Goal: Task Accomplishment & Management: Use online tool/utility

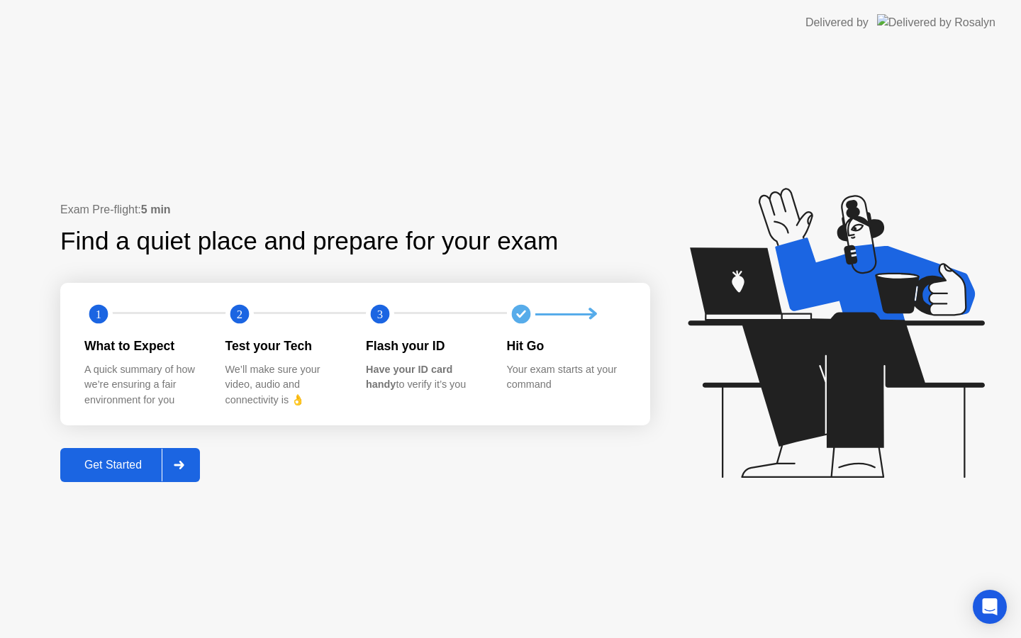
click at [184, 466] on icon at bounding box center [179, 465] width 10 height 9
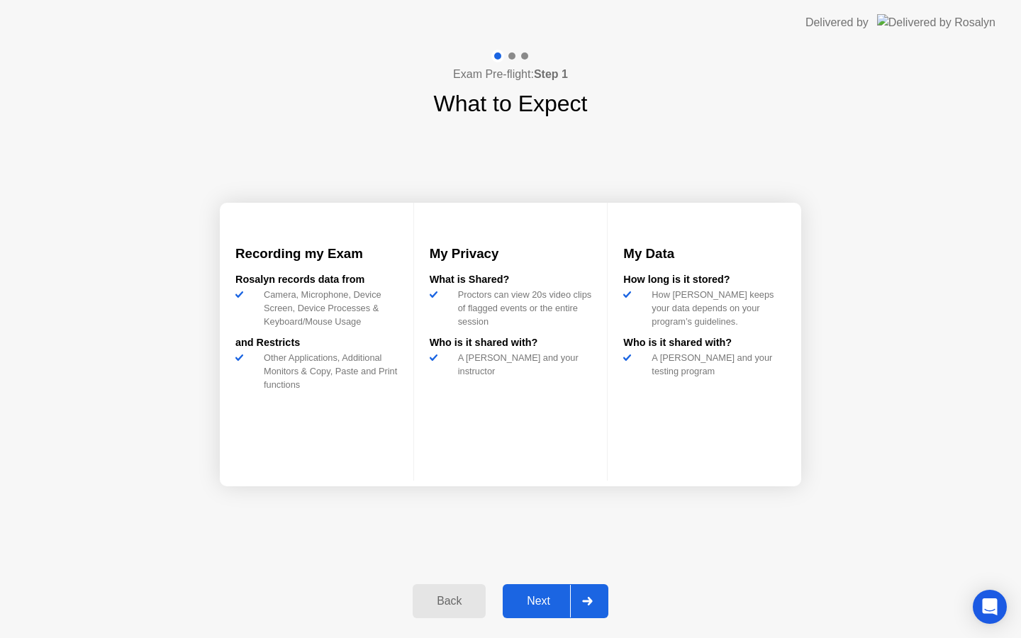
click at [586, 603] on icon at bounding box center [587, 601] width 11 height 9
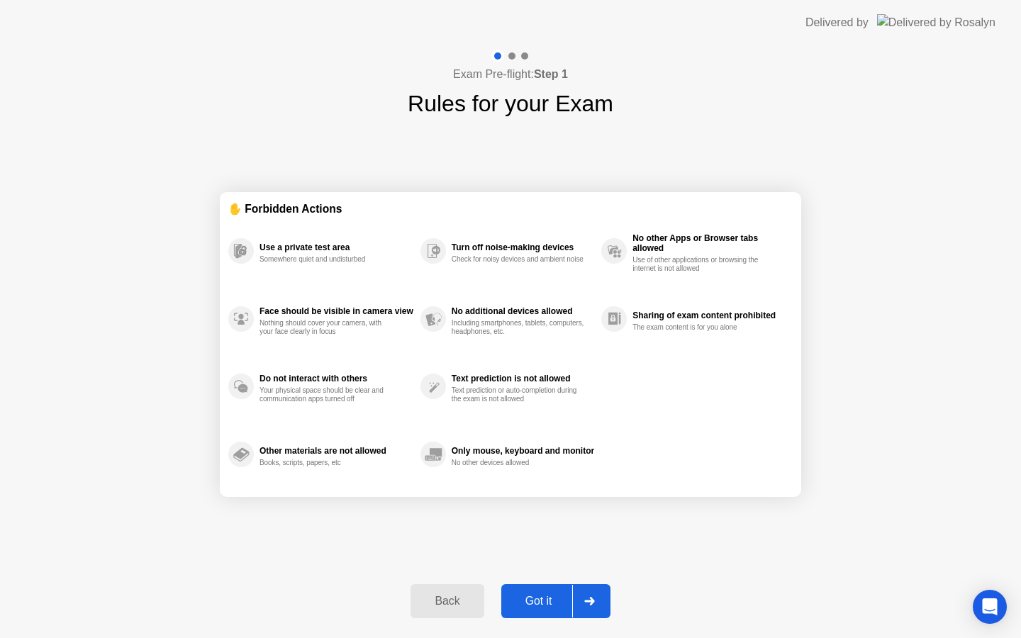
click at [586, 603] on icon at bounding box center [589, 601] width 11 height 9
select select "**********"
select select "*******"
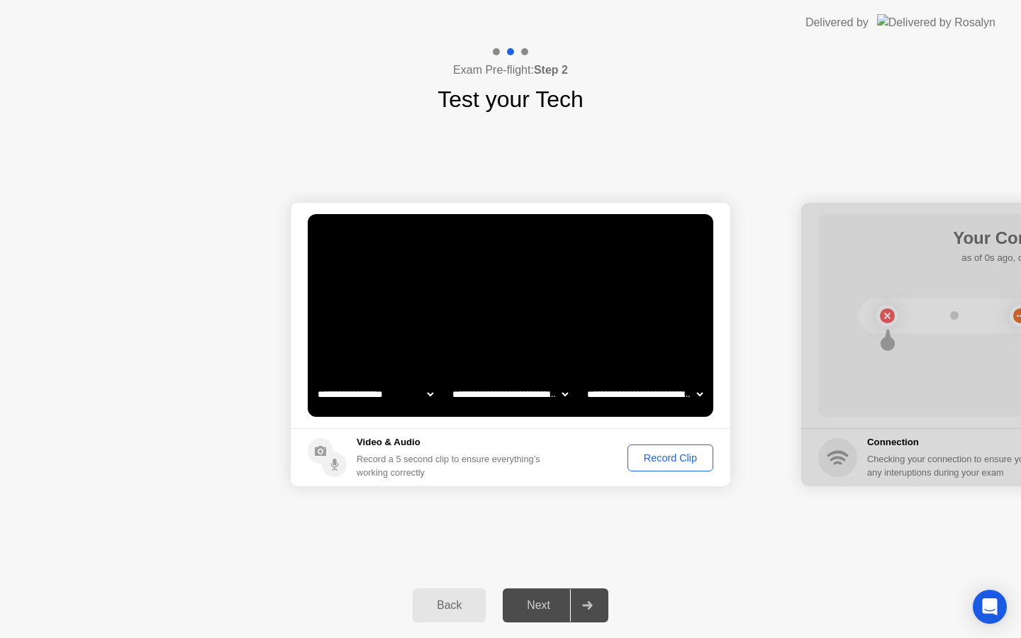
click at [661, 461] on div "Record Clip" at bounding box center [670, 457] width 76 height 11
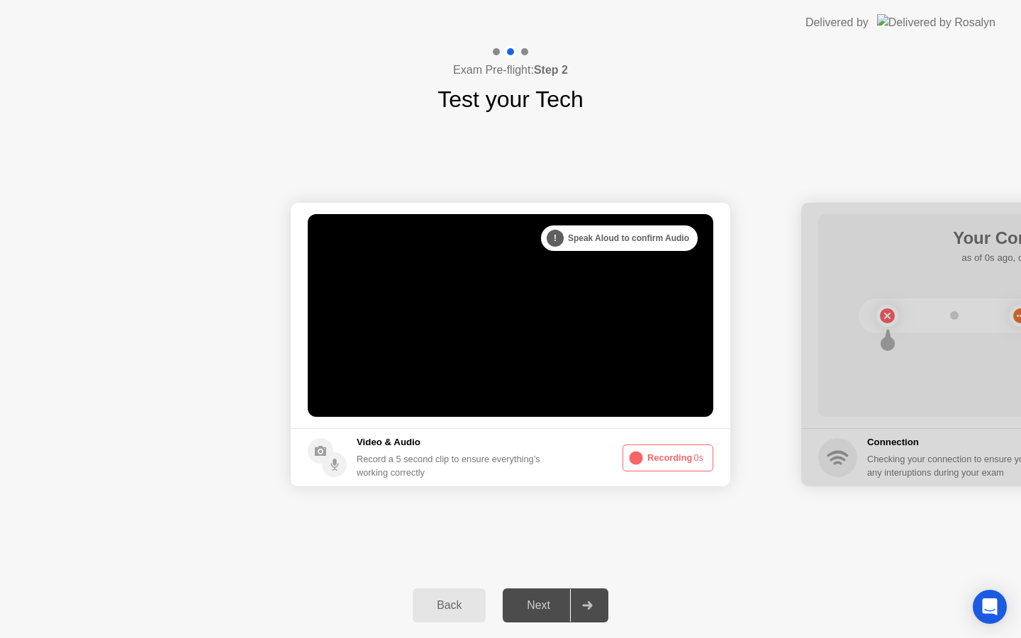
click at [657, 471] on footer "Video & Audio Record a 5 second clip to ensure everything’s working correctly R…" at bounding box center [511, 457] width 440 height 58
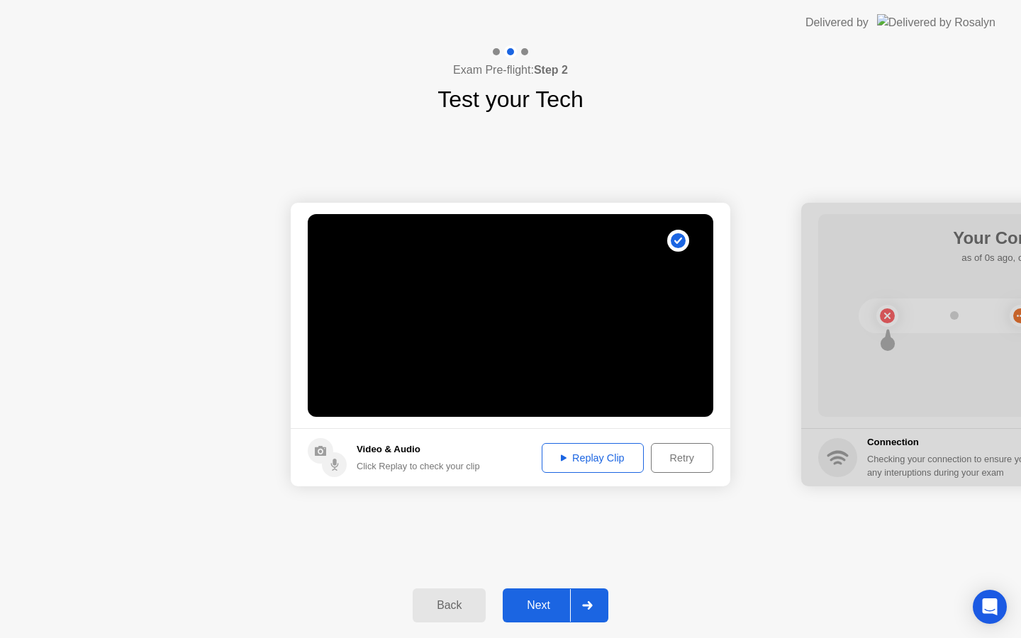
click at [586, 605] on icon at bounding box center [587, 605] width 10 height 9
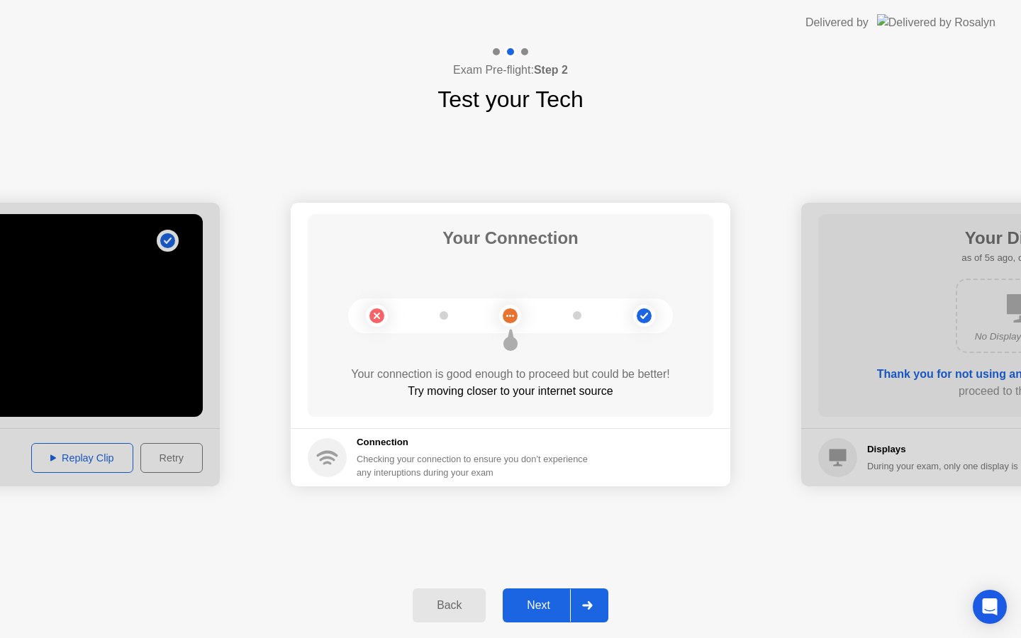
click at [586, 603] on icon at bounding box center [587, 605] width 11 height 9
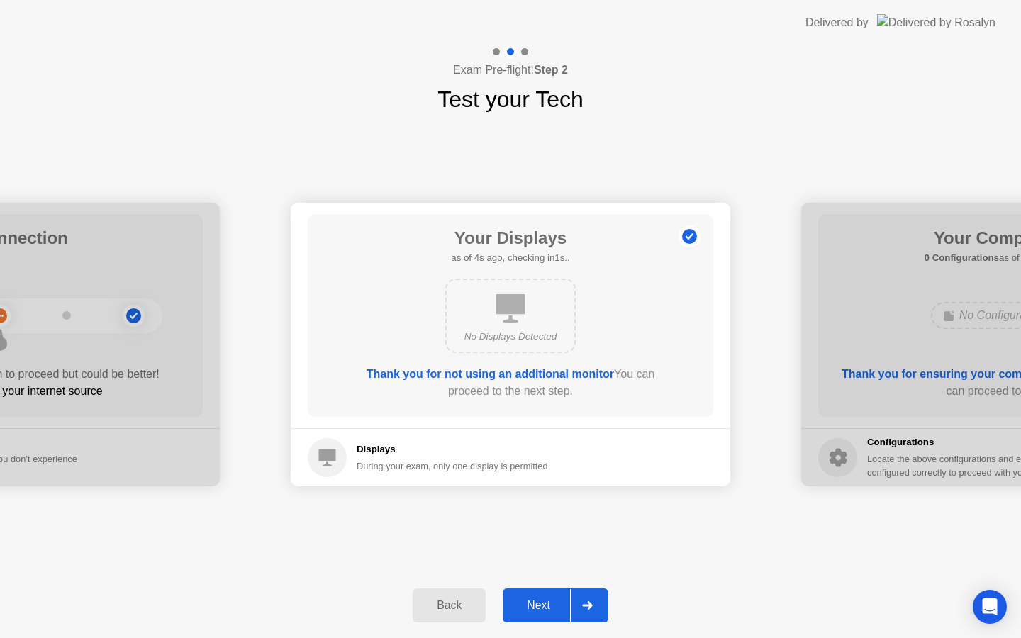
click at [590, 605] on icon at bounding box center [587, 605] width 10 height 9
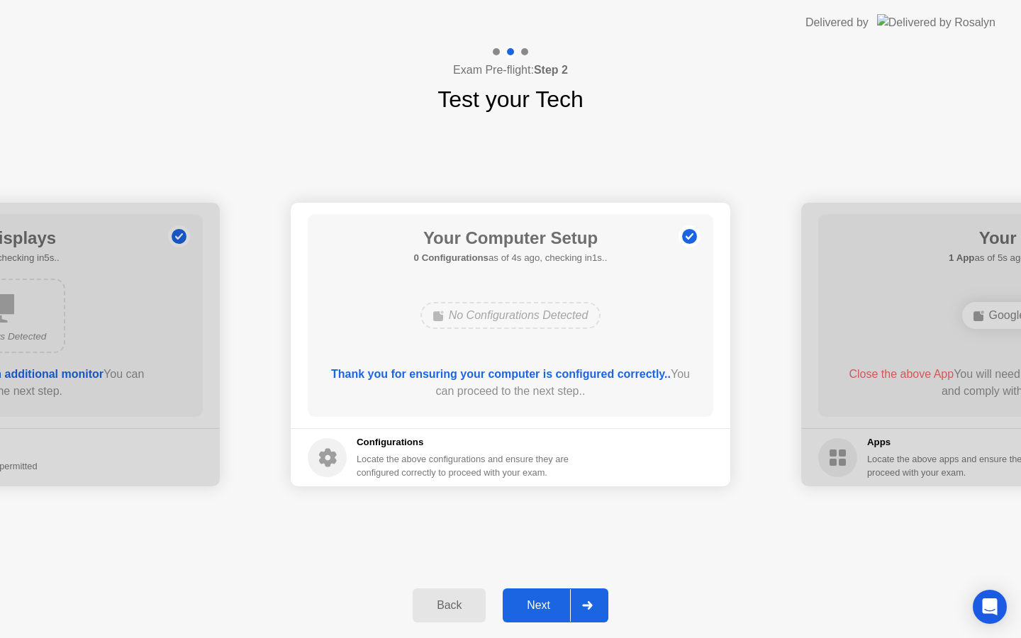
click at [590, 605] on icon at bounding box center [587, 605] width 10 height 9
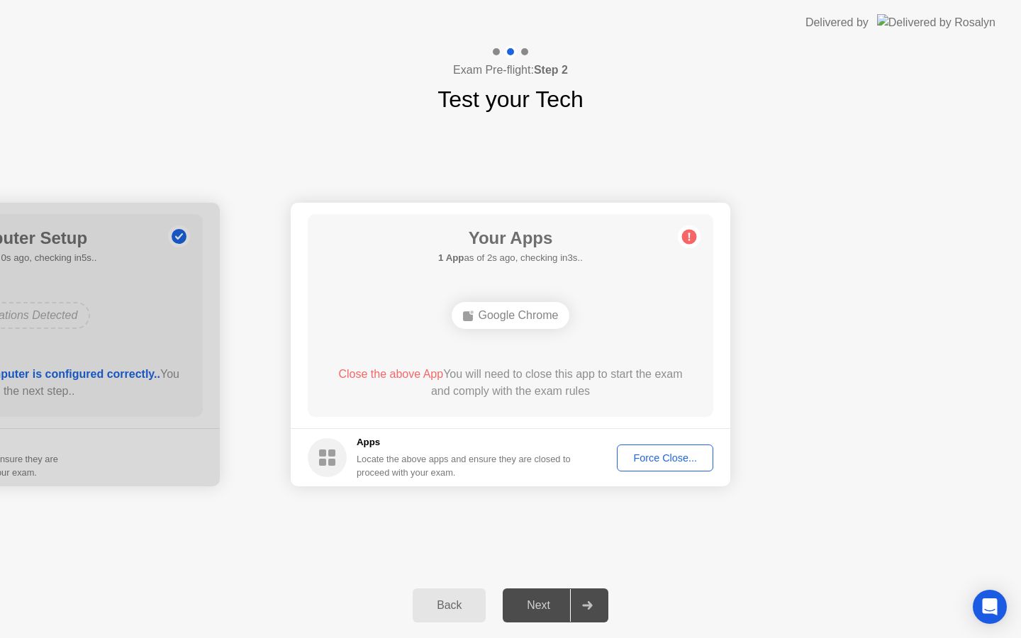
click at [651, 462] on div "Force Close..." at bounding box center [665, 457] width 86 height 11
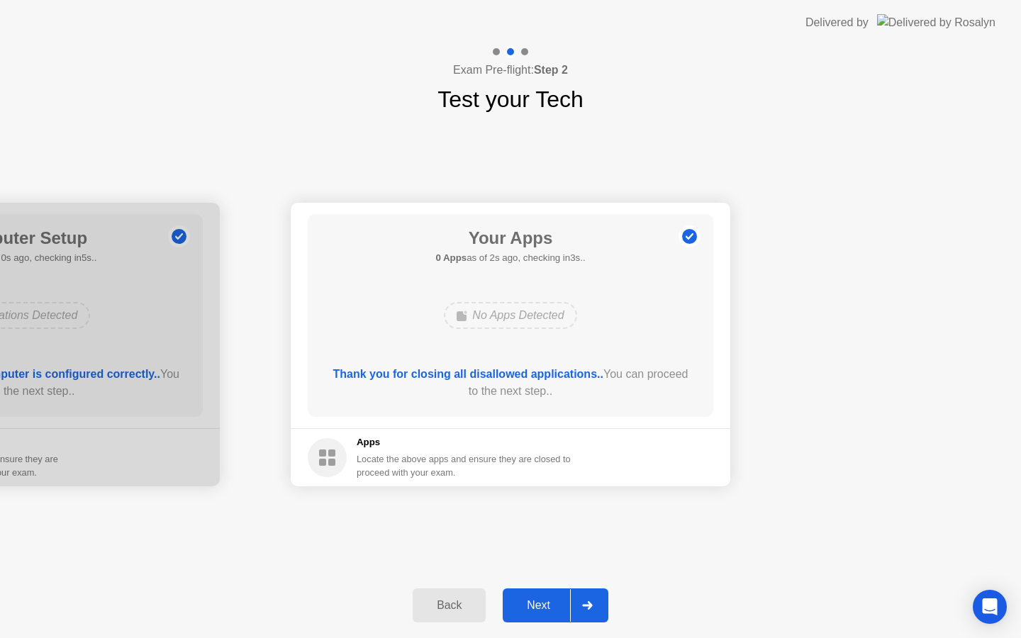
click at [588, 604] on icon at bounding box center [587, 605] width 10 height 9
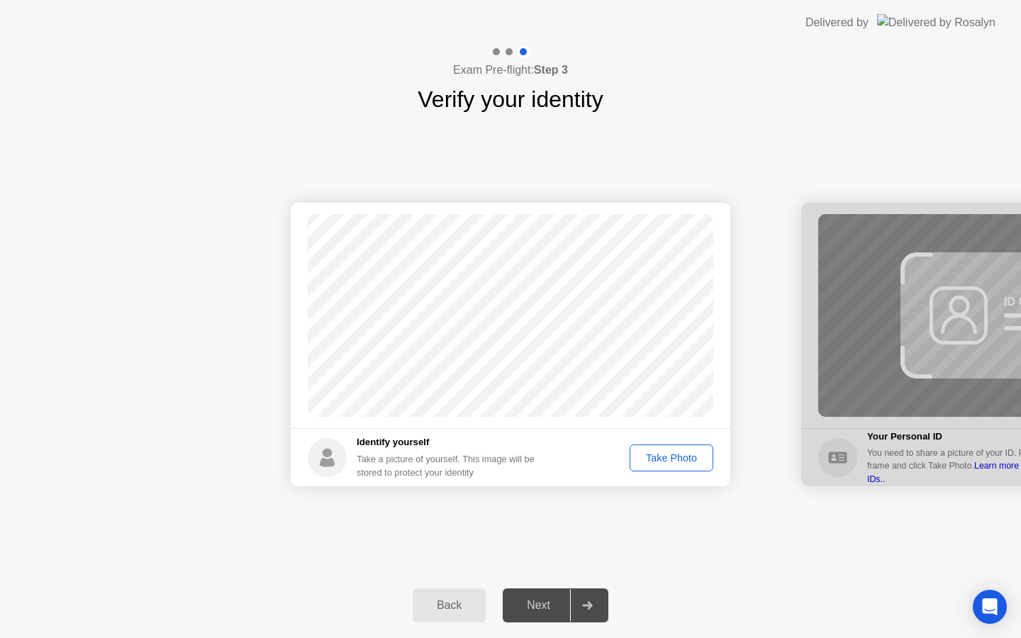
click at [661, 458] on div "Take Photo" at bounding box center [671, 457] width 74 height 11
click at [591, 608] on icon at bounding box center [587, 605] width 11 height 9
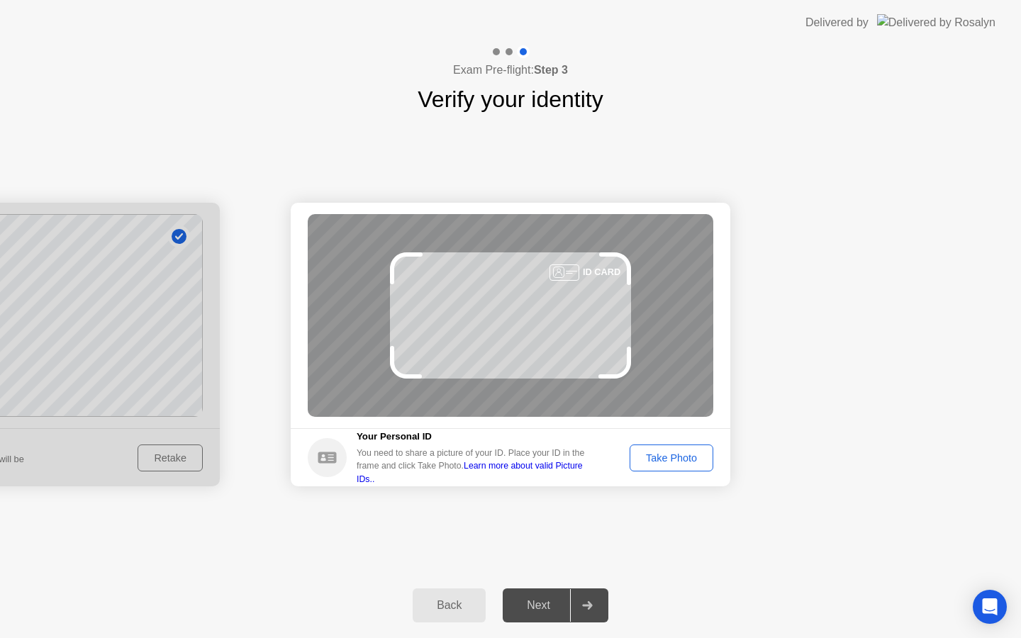
click at [658, 461] on div "Take Photo" at bounding box center [671, 457] width 74 height 11
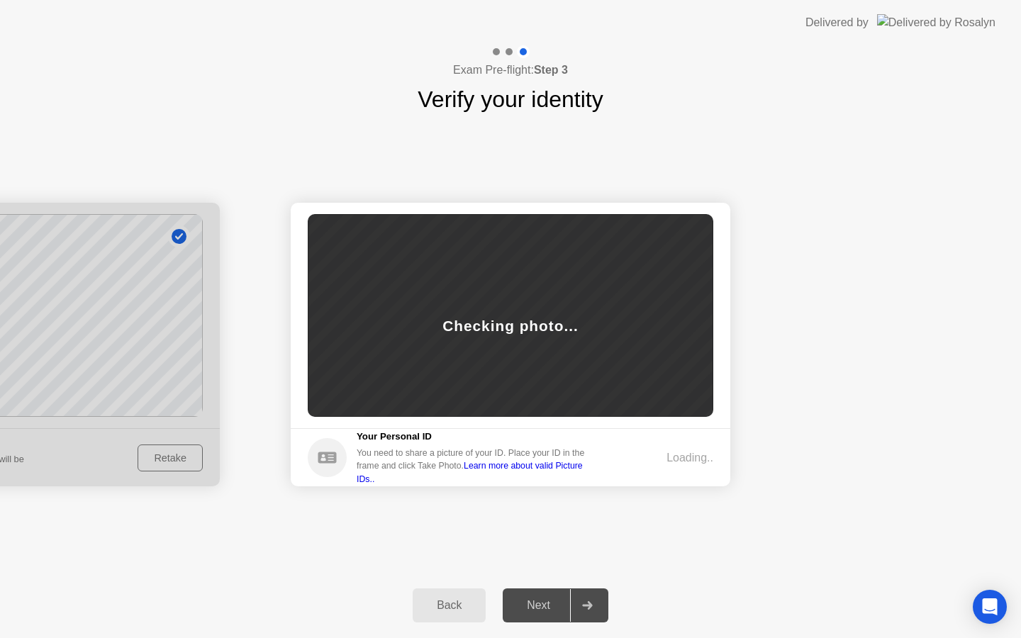
click at [561, 473] on link "Learn more about valid Picture IDs.." at bounding box center [470, 472] width 226 height 23
click at [447, 610] on div "Back" at bounding box center [449, 605] width 65 height 13
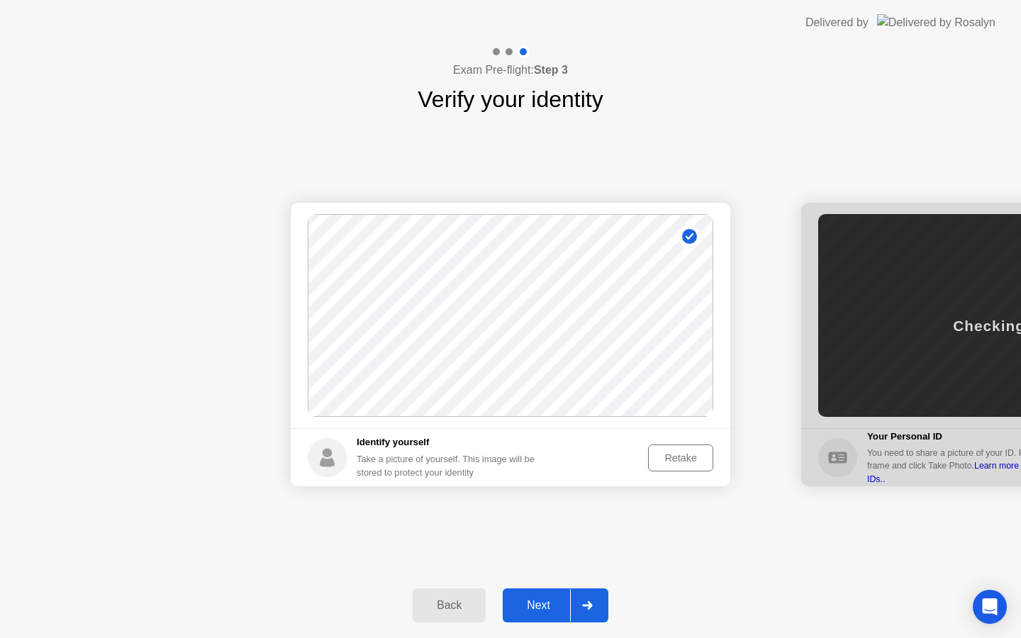
click at [590, 600] on div at bounding box center [587, 605] width 34 height 33
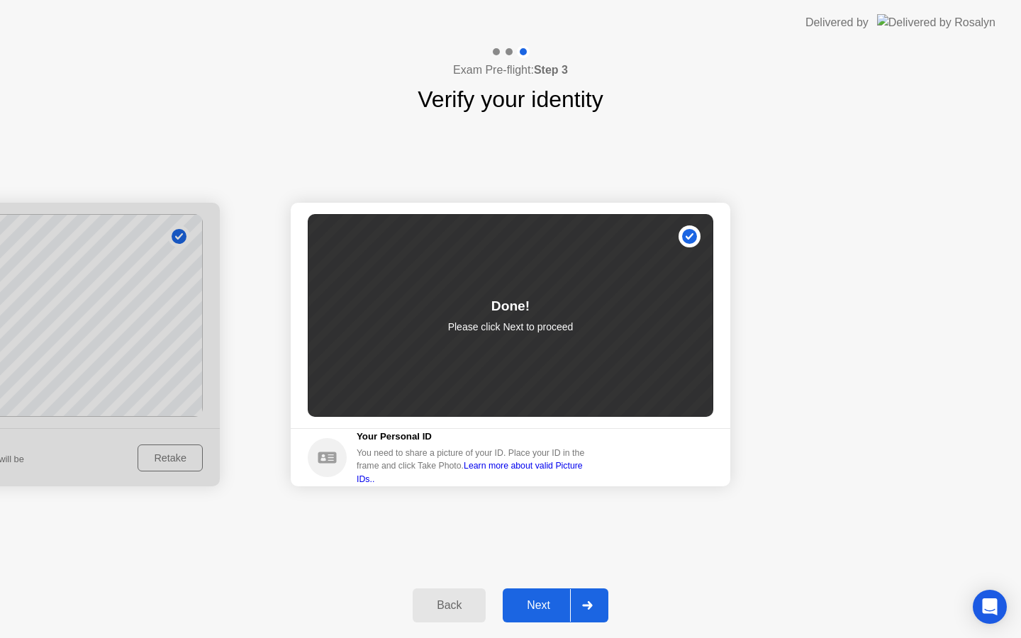
click at [593, 597] on div at bounding box center [587, 605] width 34 height 33
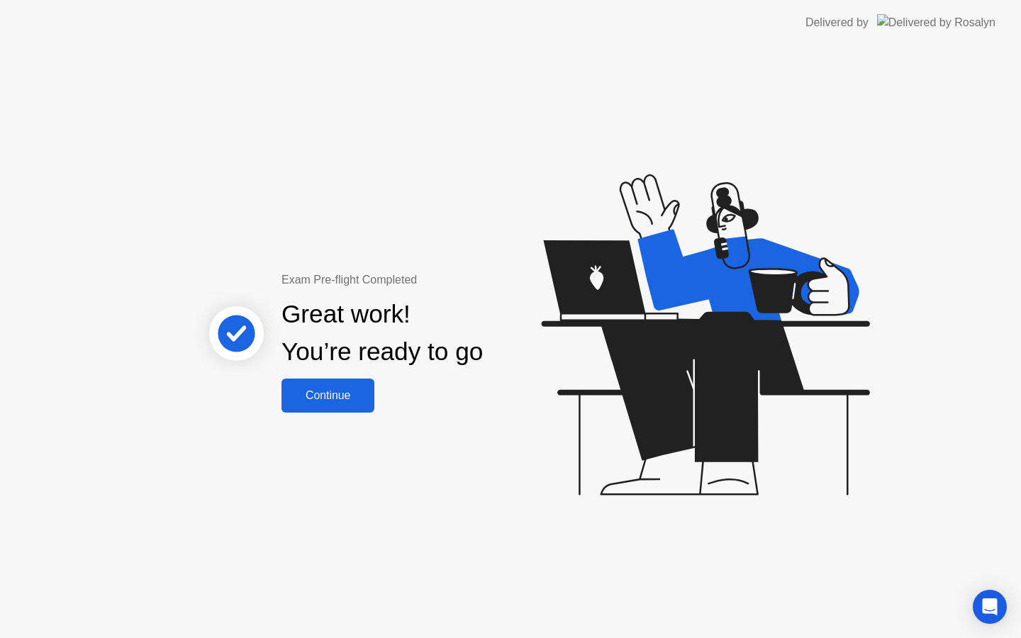
click at [328, 389] on div "Continue" at bounding box center [328, 395] width 84 height 13
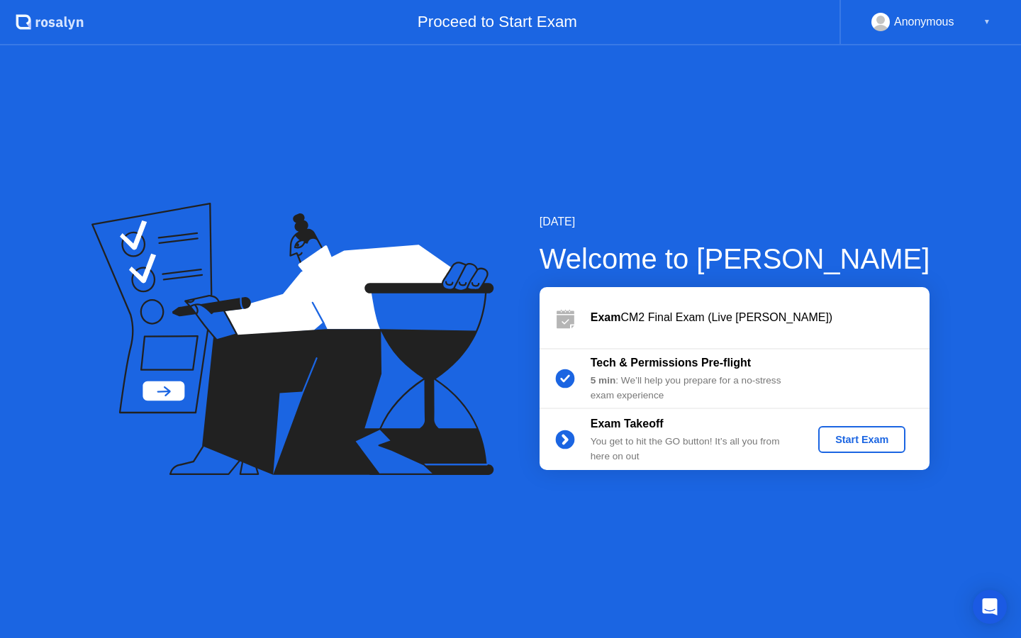
click at [874, 445] on div "Start Exam" at bounding box center [862, 439] width 76 height 11
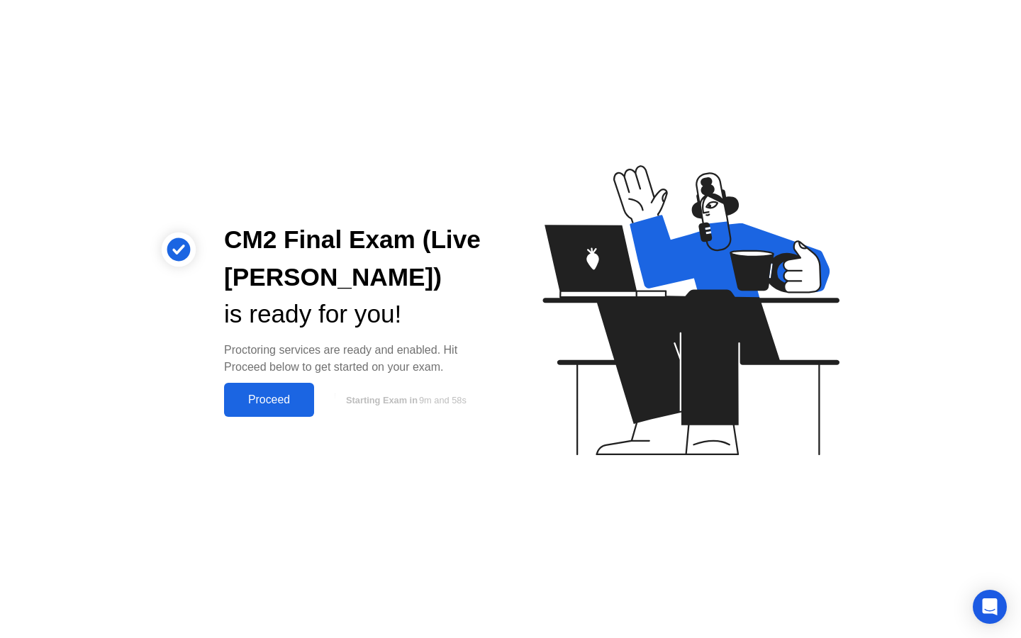
click at [284, 402] on div "Proceed" at bounding box center [269, 399] width 82 height 13
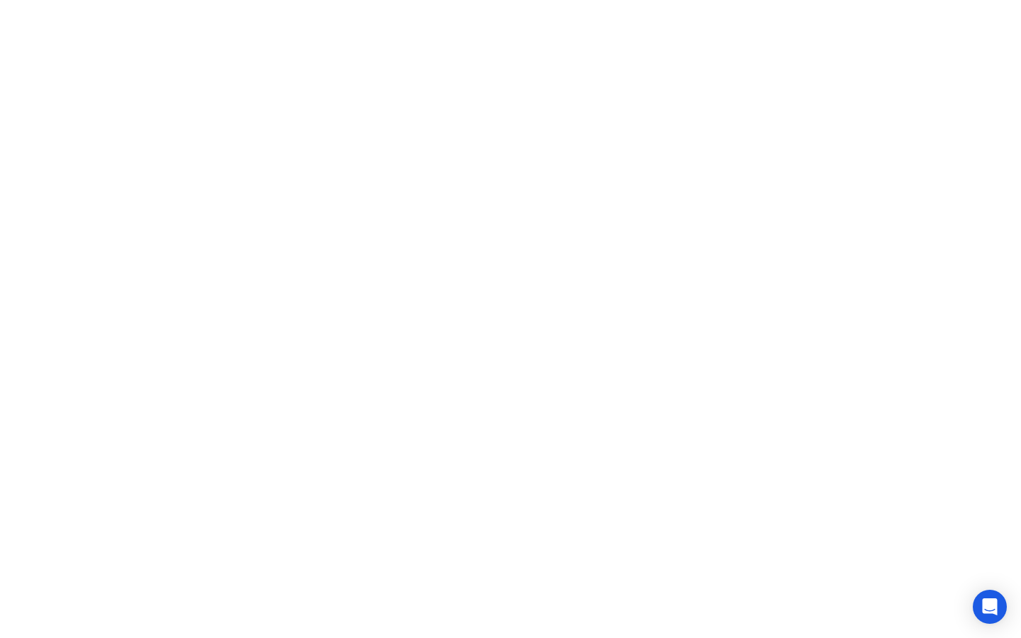
click div "Oops, we lost contact It seems you lost your internet connection. You have 25 s…"
click div "It seems you lost your internet connection. You have 25 seconds to reconnect in…"
click div "It seems you lost your internet connection. You have 24 seconds to reconnect in…"
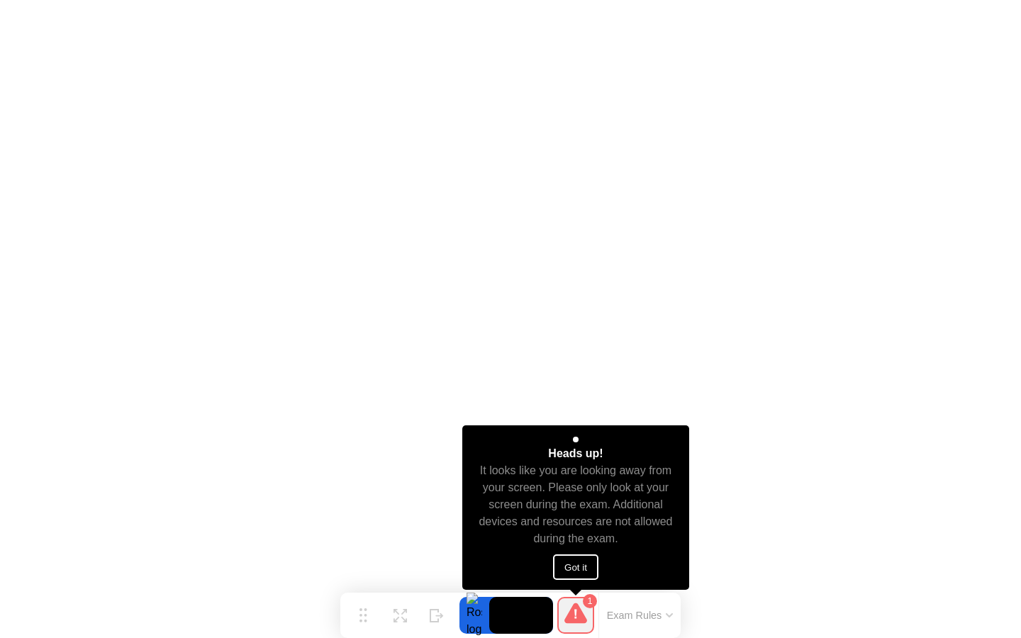
click at [584, 569] on button "Got it" at bounding box center [575, 567] width 45 height 26
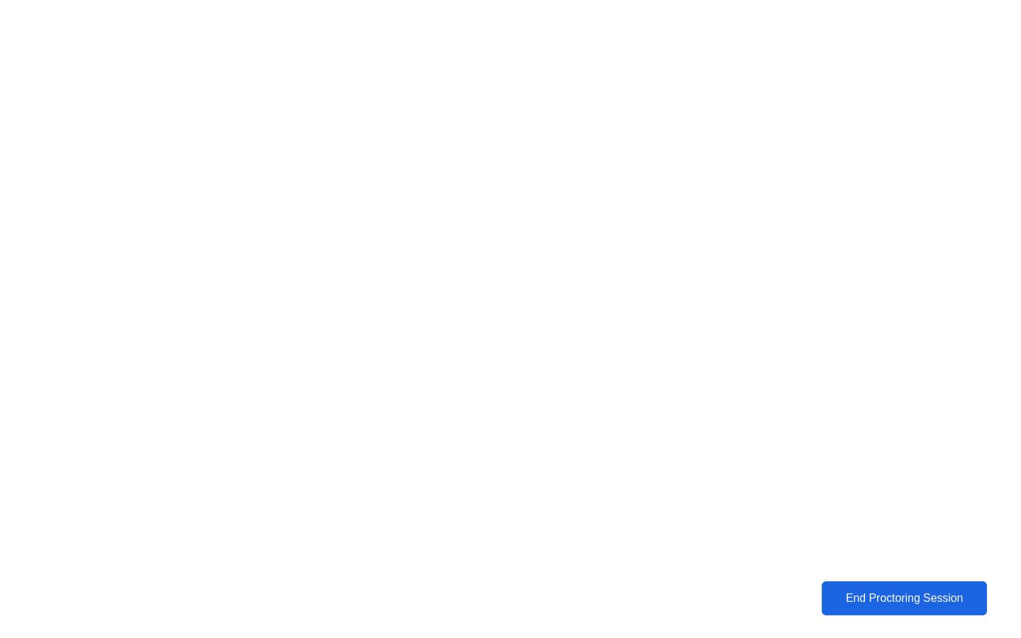
click at [849, 592] on div "End Proctoring Session" at bounding box center [904, 598] width 157 height 13
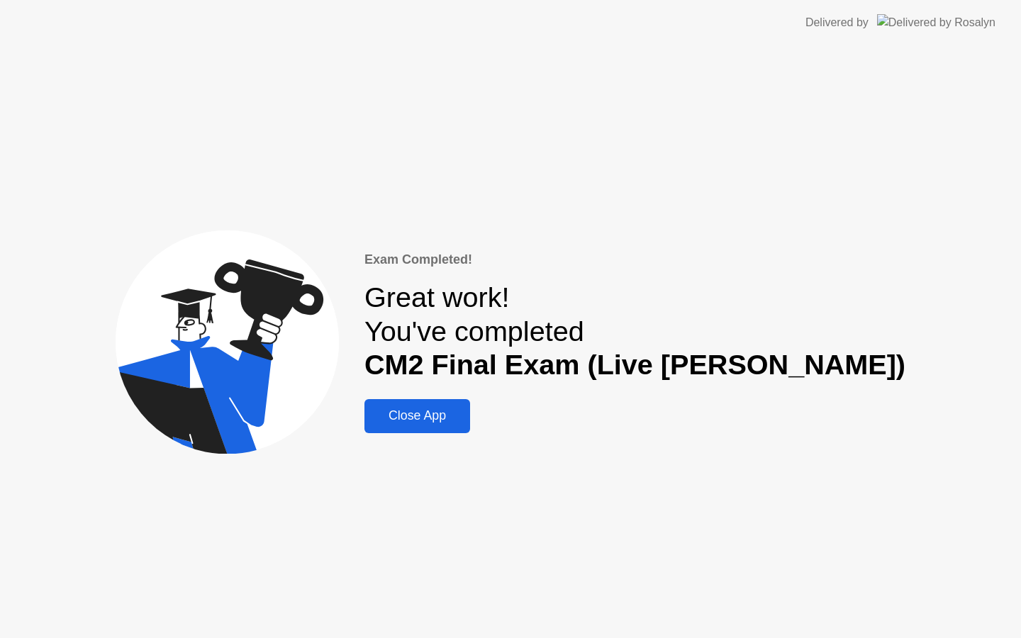
click at [466, 421] on div "Close App" at bounding box center [417, 415] width 97 height 15
